Goal: Find specific page/section: Find specific page/section

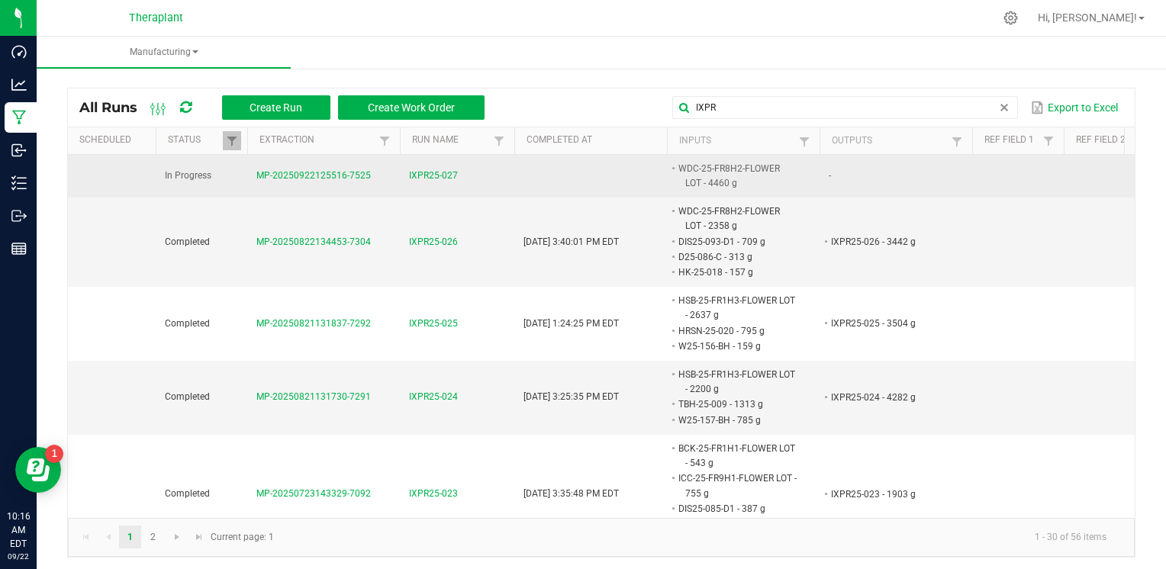
type input "IXPR"
click at [438, 169] on span "IXPR25-027" at bounding box center [433, 176] width 49 height 14
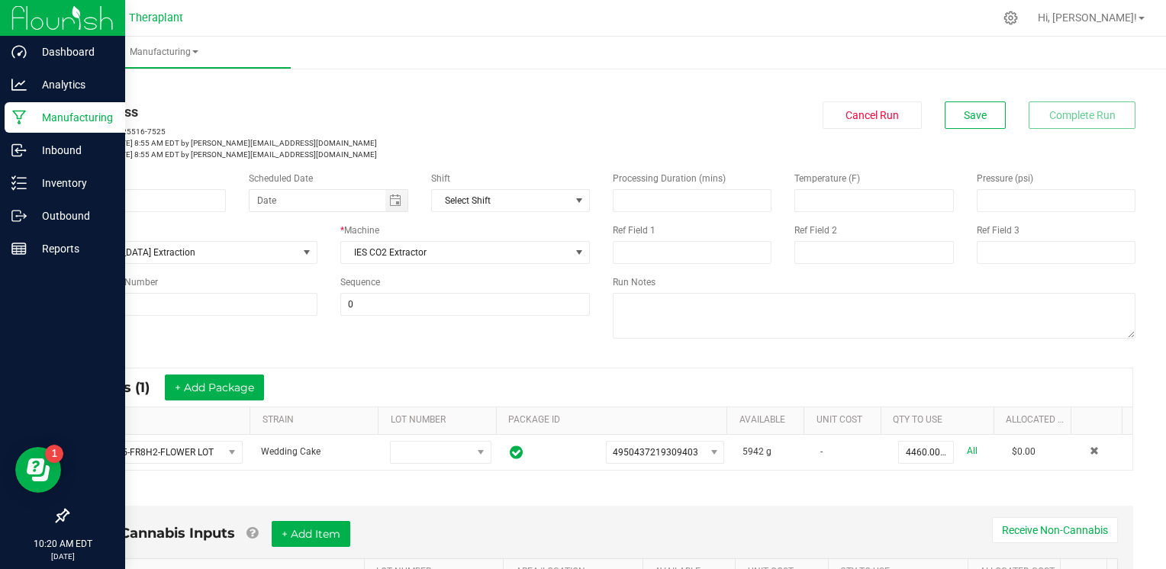
click at [31, 116] on p "Manufacturing" at bounding box center [73, 117] width 92 height 18
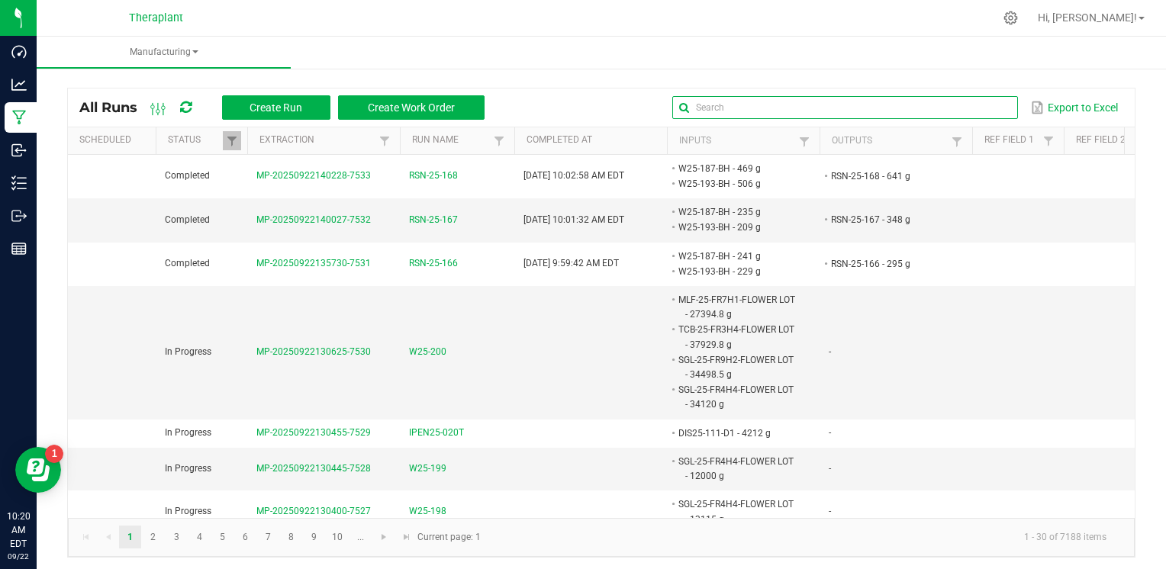
click at [957, 105] on input "text" at bounding box center [844, 107] width 345 height 23
type input "HXPR"
